Goal: Navigation & Orientation: Find specific page/section

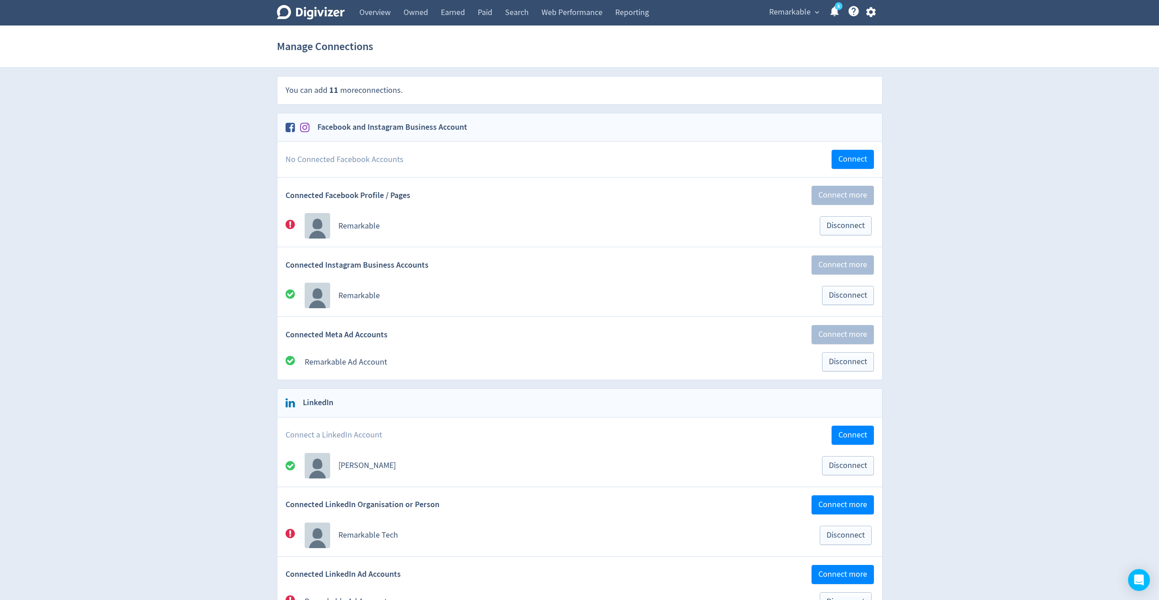
scroll to position [695, 0]
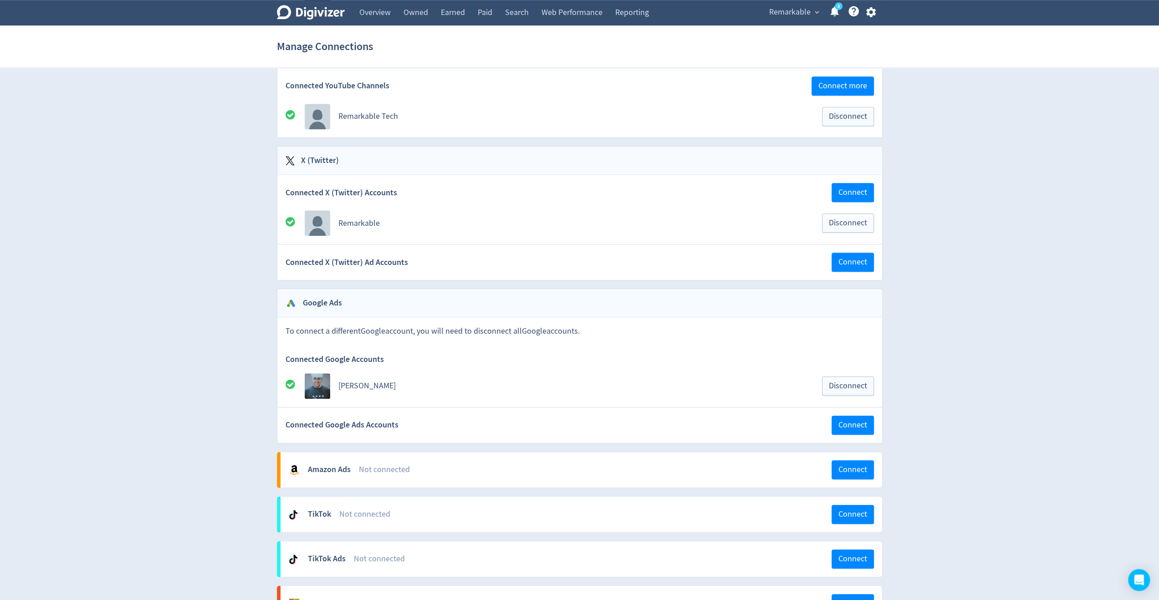
click at [618, 14] on link "Reporting" at bounding box center [632, 13] width 46 height 26
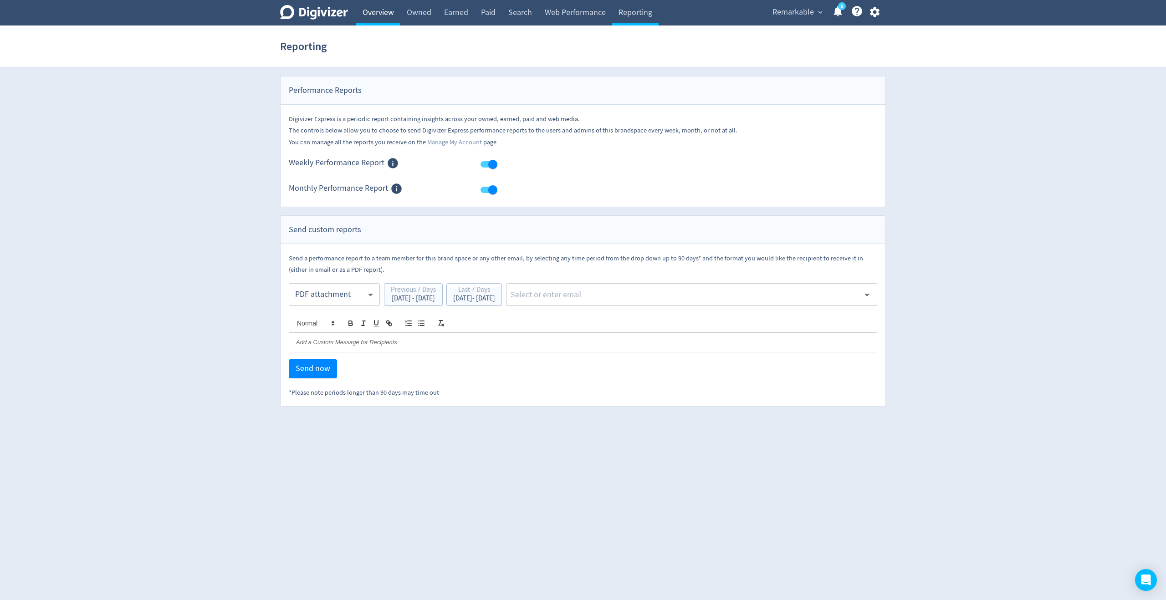
click at [390, 14] on link "Overview" at bounding box center [378, 13] width 44 height 26
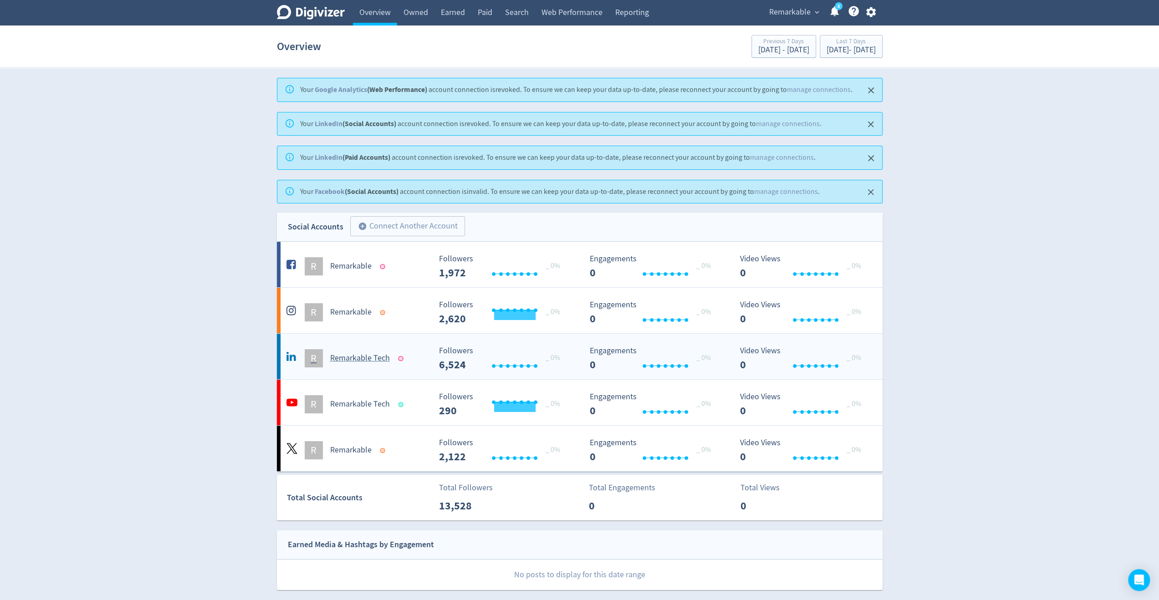
click at [414, 359] on div "R Remarkable Tech" at bounding box center [357, 358] width 147 height 18
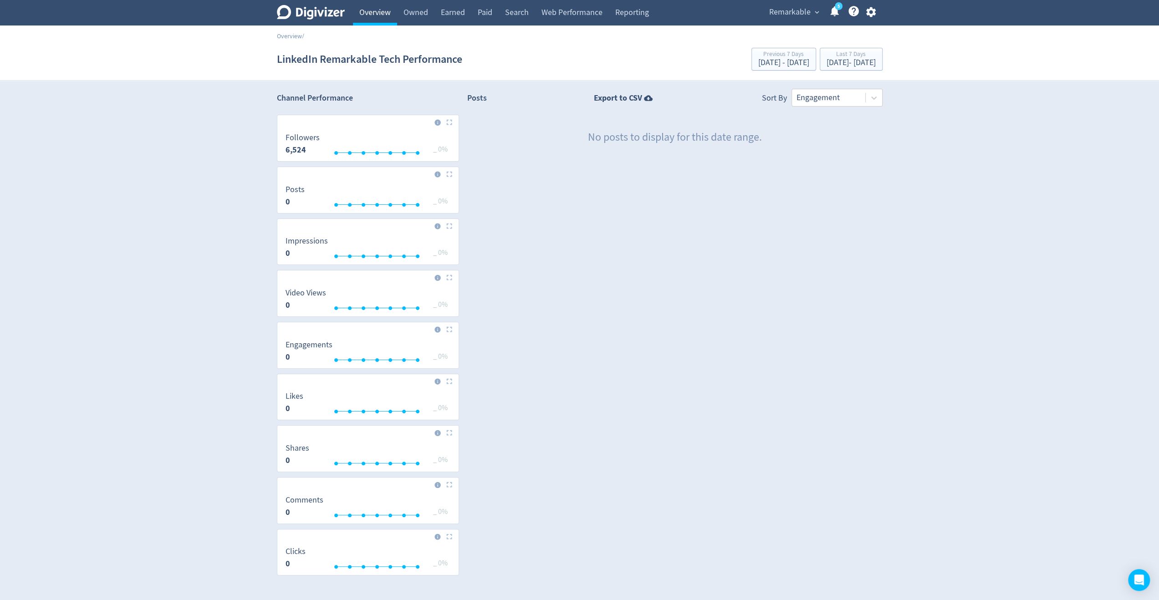
click at [373, 15] on link "Overview" at bounding box center [375, 13] width 44 height 26
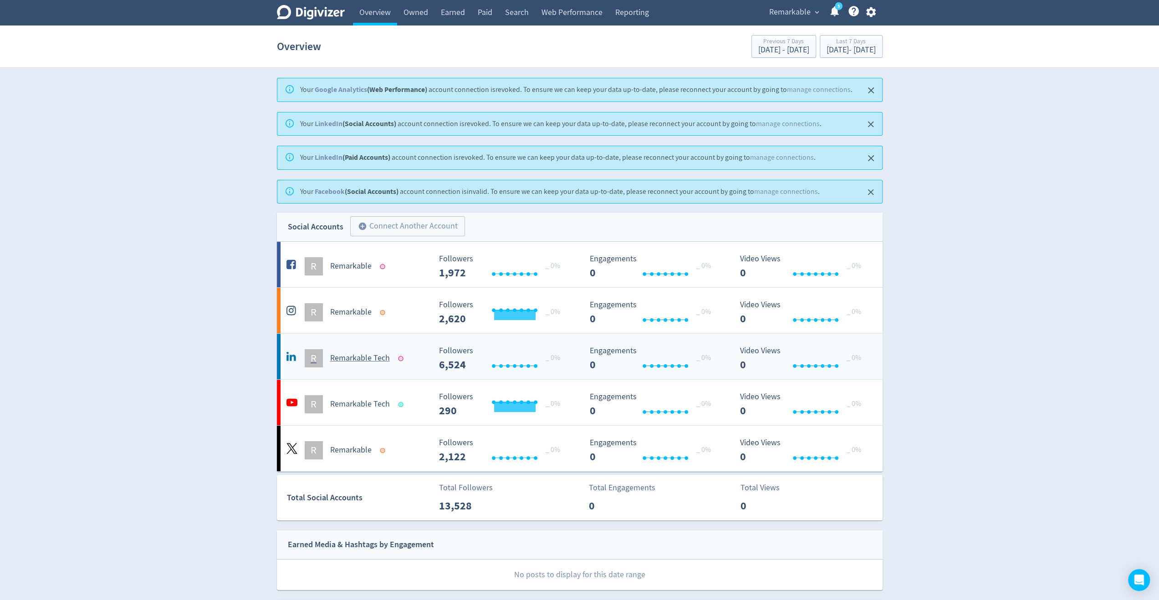
click at [400, 356] on div at bounding box center [400, 358] width 5 height 5
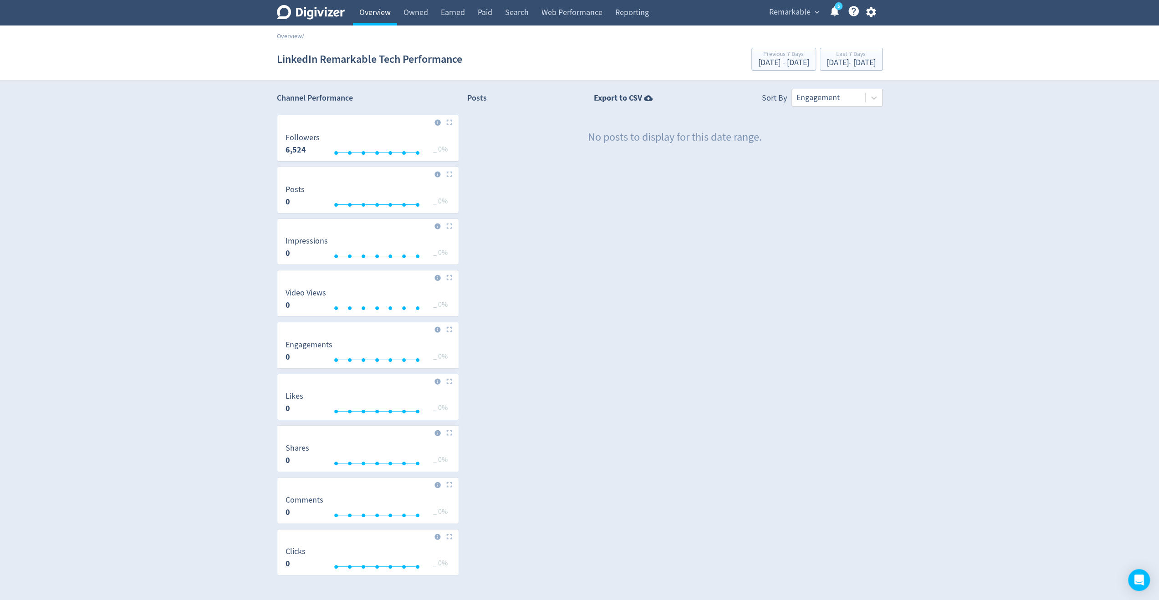
click at [379, 21] on link "Overview" at bounding box center [375, 13] width 44 height 26
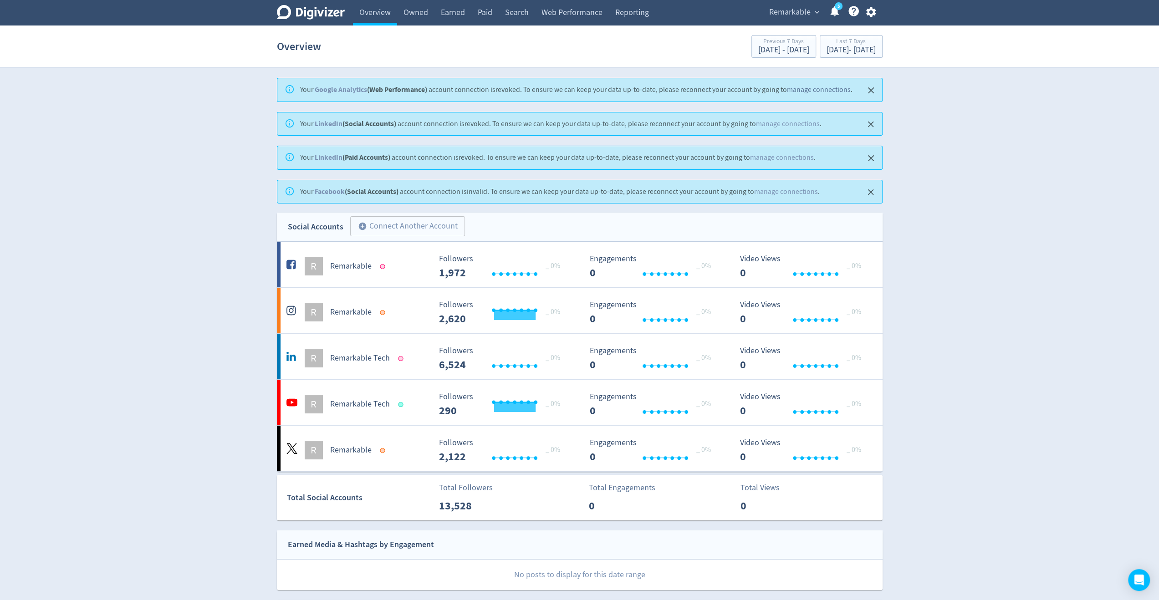
click at [820, 87] on link "manage connections" at bounding box center [819, 89] width 64 height 9
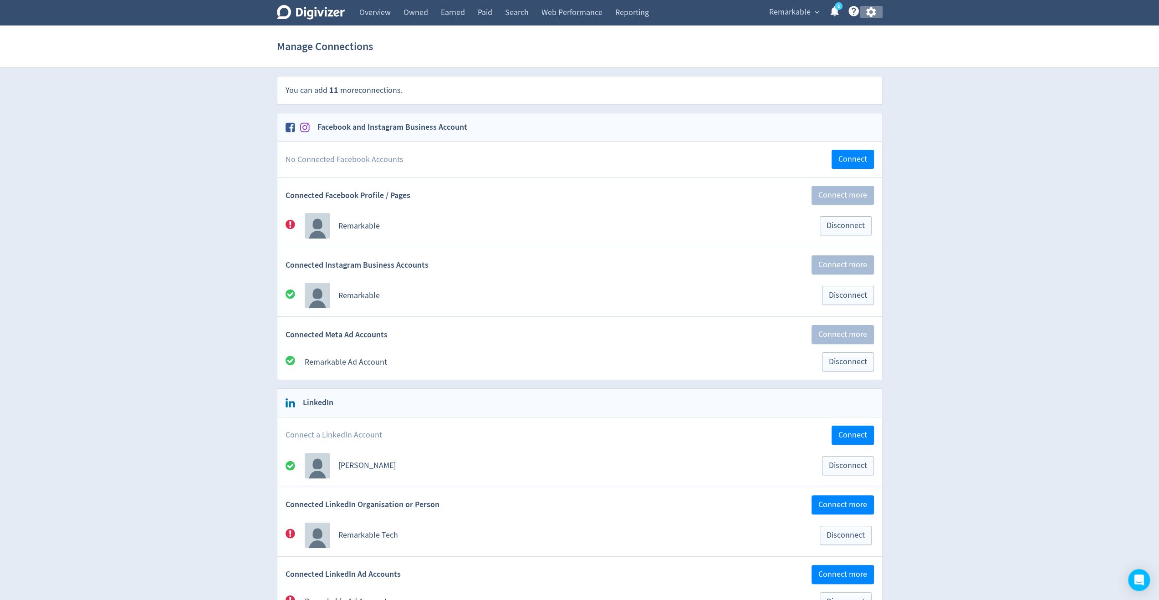
click at [867, 14] on icon "button" at bounding box center [872, 12] width 10 height 10
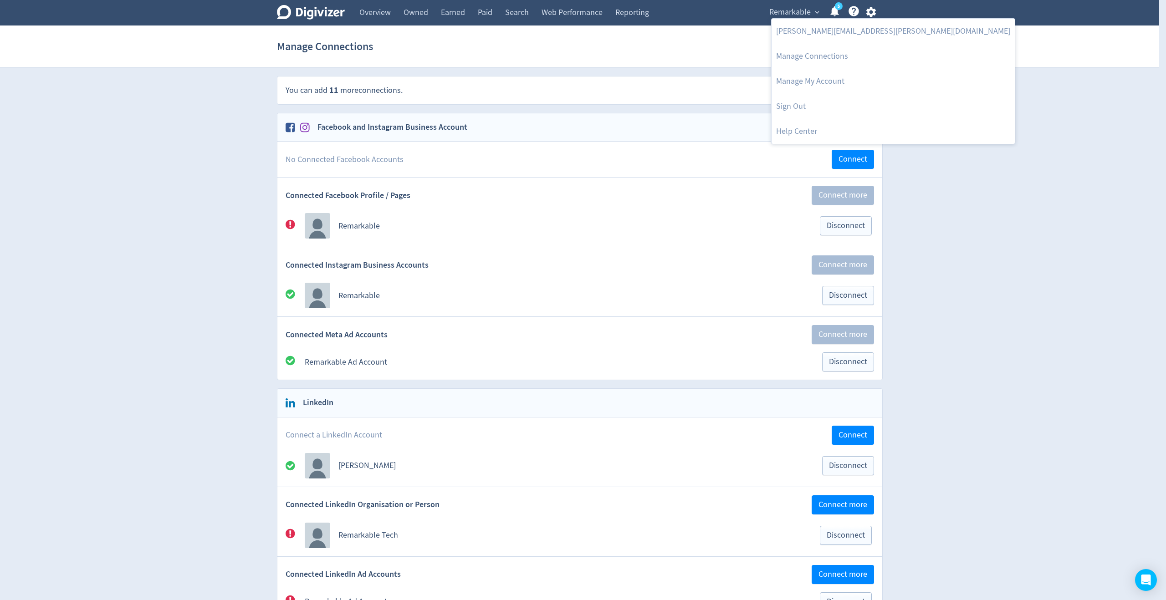
click at [623, 10] on div at bounding box center [583, 300] width 1166 height 600
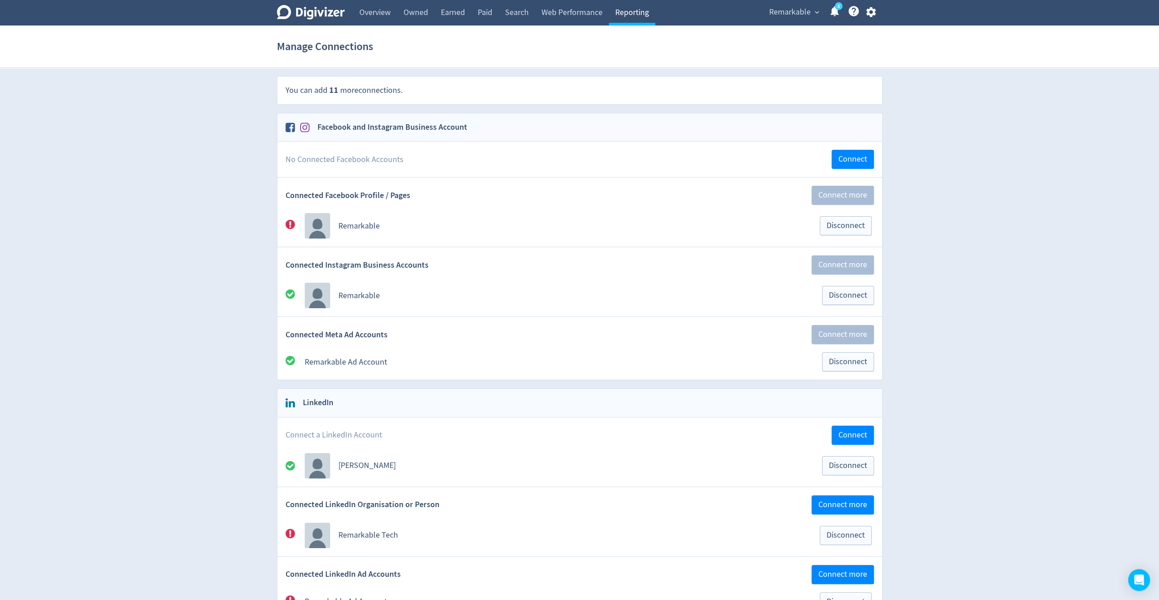
click at [629, 15] on link "Reporting" at bounding box center [632, 13] width 46 height 26
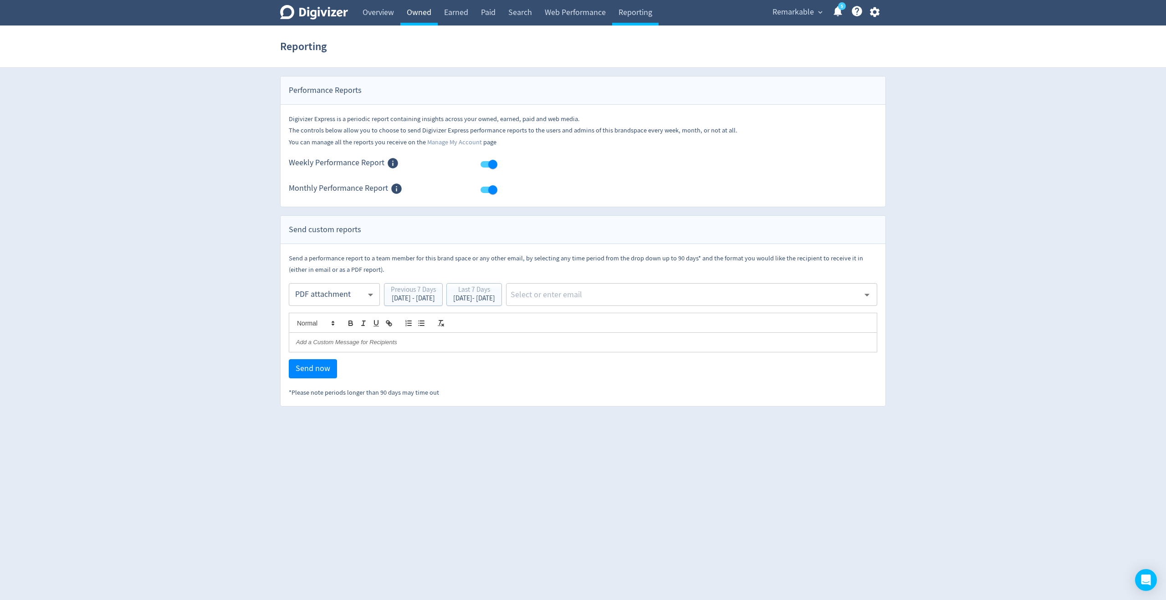
click at [432, 15] on link "Owned" at bounding box center [418, 13] width 37 height 26
